Goal: Find contact information: Find contact information

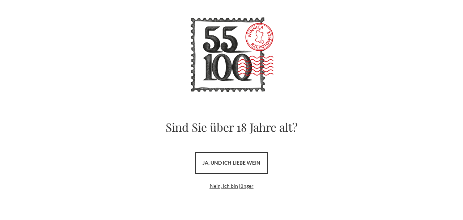
scroll to position [25, 0]
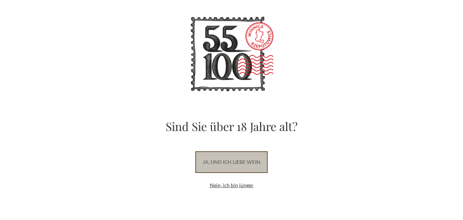
click at [246, 162] on font "ja, und ich liebe Wein" at bounding box center [231, 162] width 58 height 6
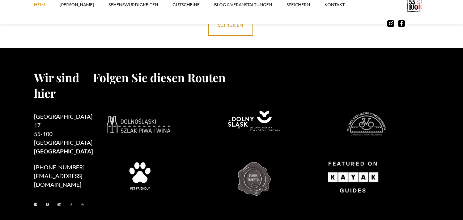
scroll to position [3071, 0]
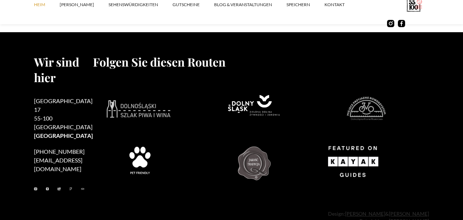
drag, startPoint x: 79, startPoint y: 119, endPoint x: 35, endPoint y: 120, distance: 43.7
click at [35, 147] on h2 "[PHONE_NUMBER] [EMAIL_ADDRESS][DOMAIN_NAME]" at bounding box center [63, 160] width 59 height 26
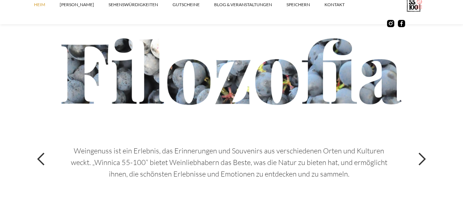
scroll to position [2535, 0]
